Goal: Information Seeking & Learning: Learn about a topic

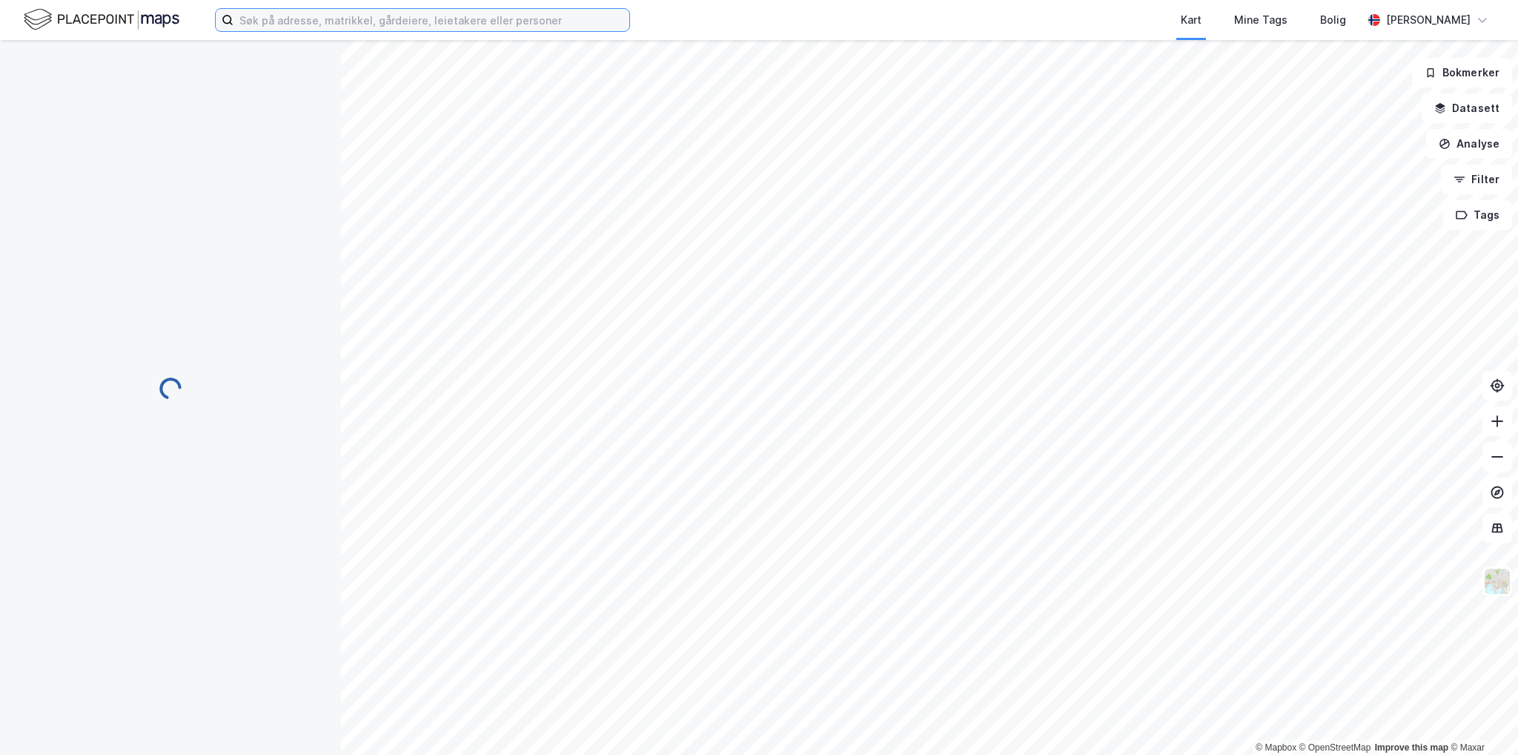
click at [377, 19] on input at bounding box center [432, 20] width 396 height 22
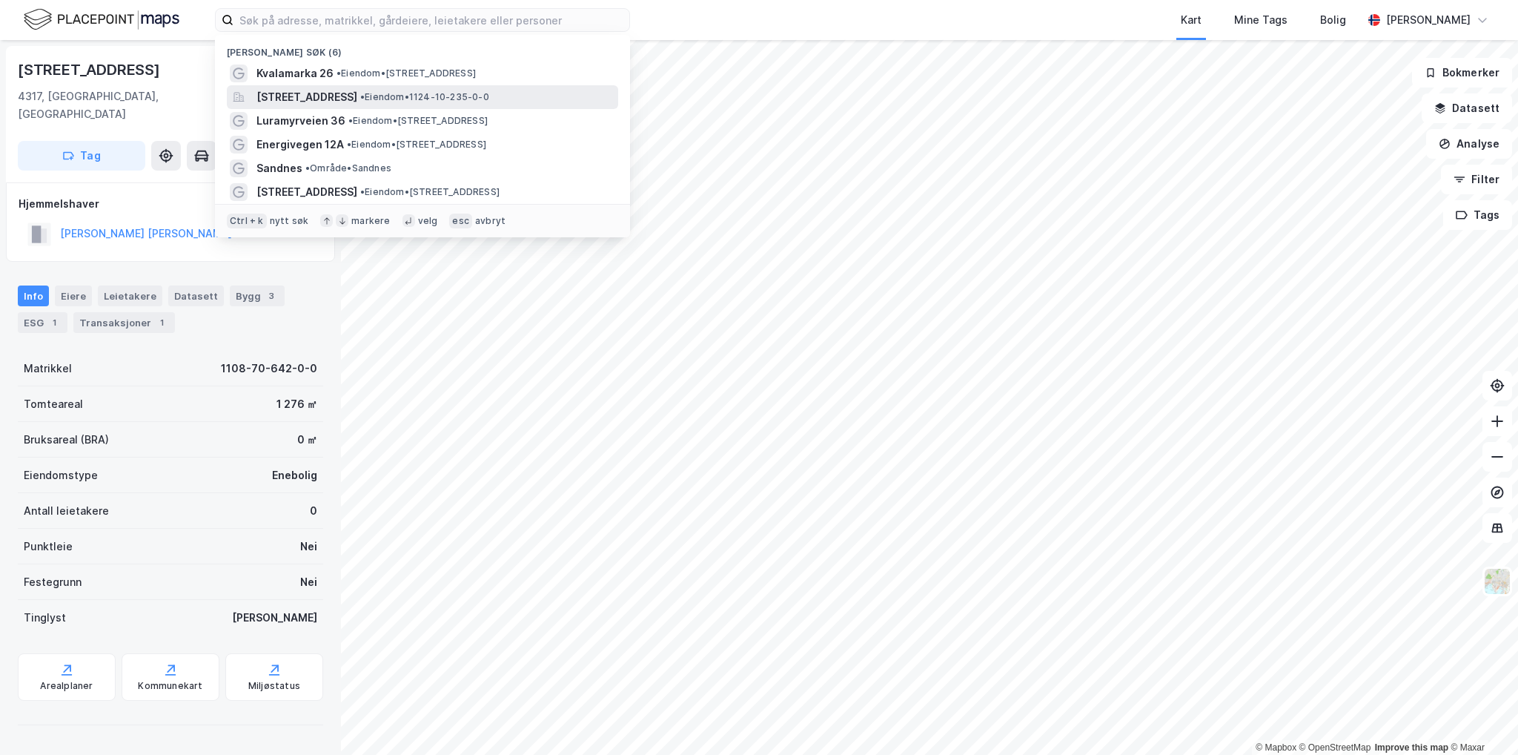
click at [308, 96] on span "[STREET_ADDRESS]" at bounding box center [307, 97] width 101 height 18
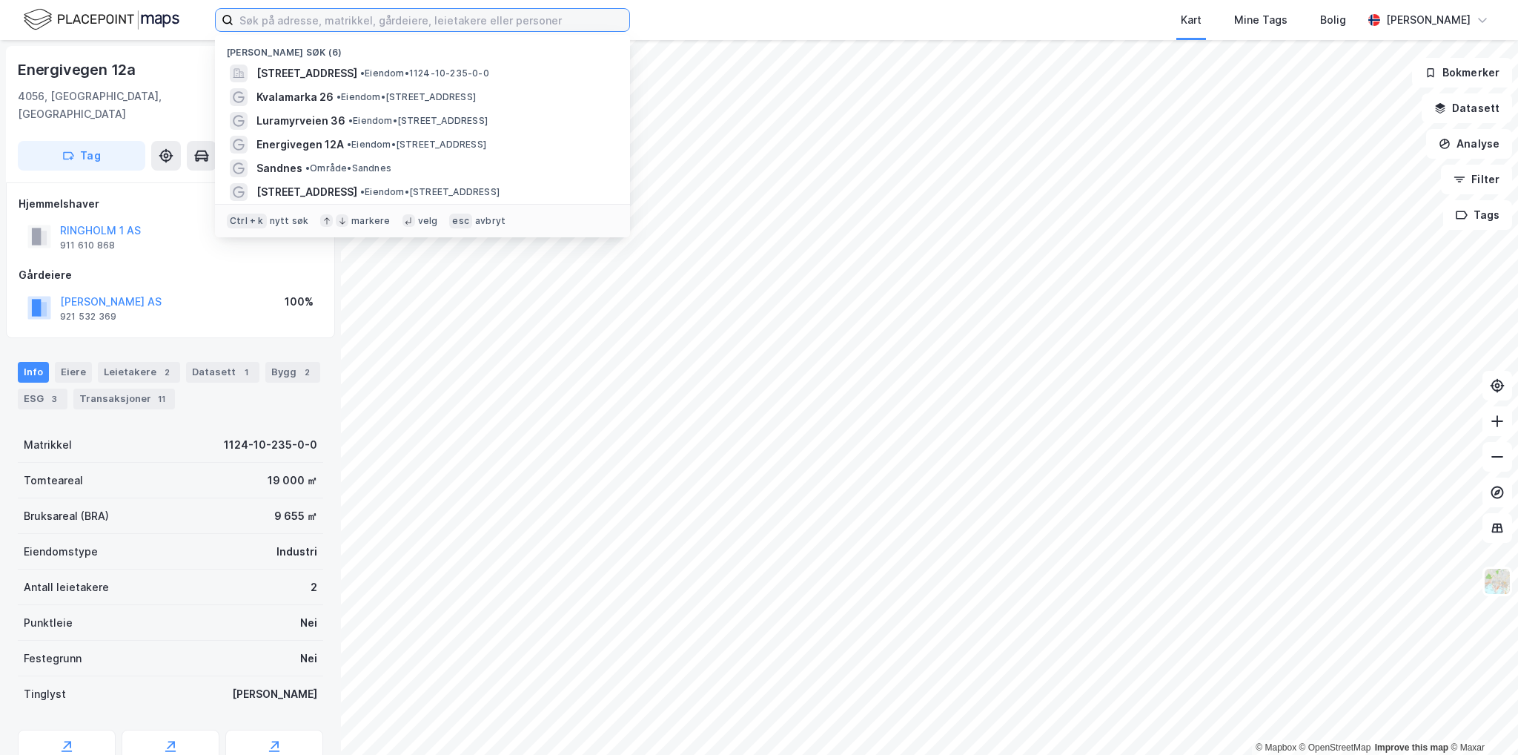
click at [285, 18] on input at bounding box center [432, 20] width 396 height 22
click at [283, 119] on span "Luramyrveien 36" at bounding box center [301, 121] width 89 height 18
click at [254, 18] on input at bounding box center [432, 20] width 396 height 22
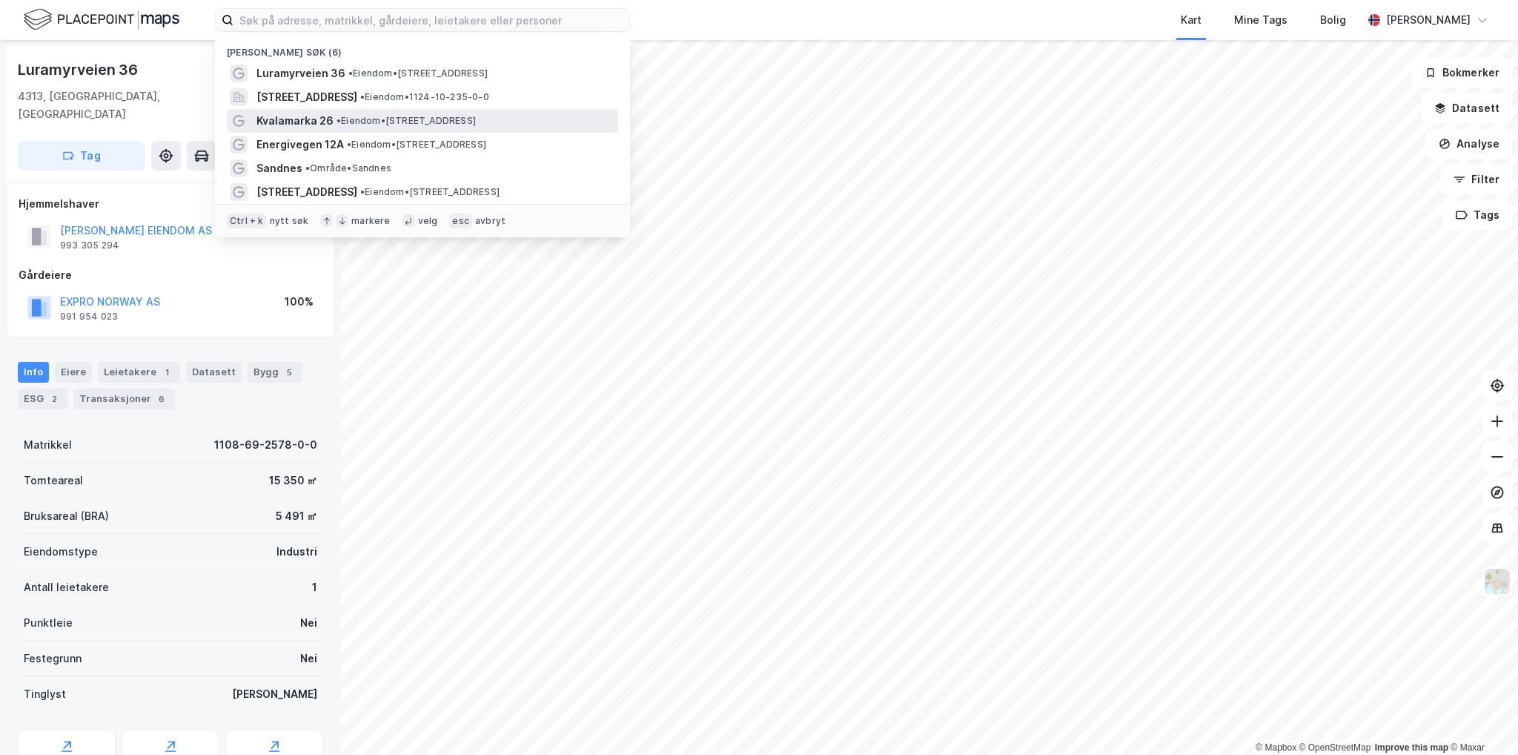
click at [302, 123] on span "Kvalamarka 26" at bounding box center [295, 121] width 77 height 18
